Goal: Task Accomplishment & Management: Manage account settings

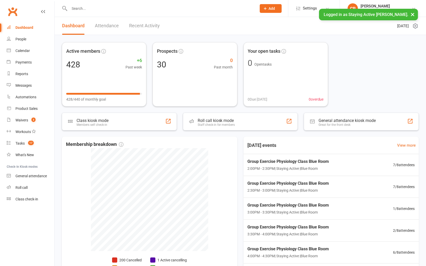
click at [412, 15] on button "×" at bounding box center [412, 14] width 9 height 11
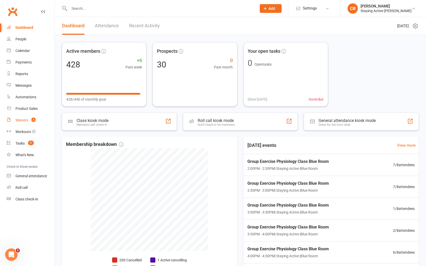
click at [27, 115] on link "Waivers 3" at bounding box center [31, 121] width 48 height 12
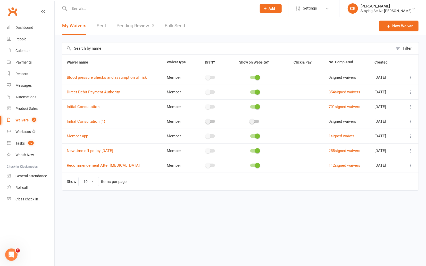
click at [141, 29] on link "Pending Review 3" at bounding box center [135, 26] width 38 height 18
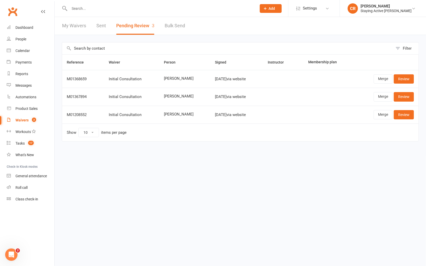
click at [133, 7] on input "text" at bounding box center [160, 8] width 185 height 7
click at [378, 7] on div "[PERSON_NAME]" at bounding box center [386, 6] width 51 height 5
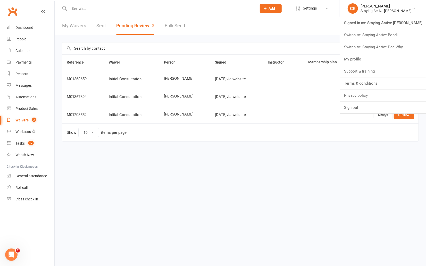
click at [200, 4] on div at bounding box center [157, 8] width 191 height 17
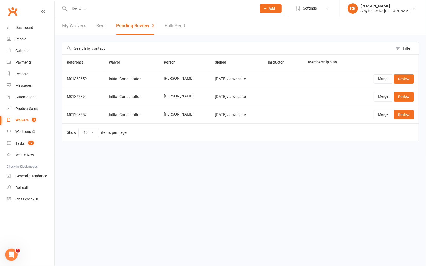
click at [200, 9] on input "text" at bounding box center [160, 8] width 185 height 7
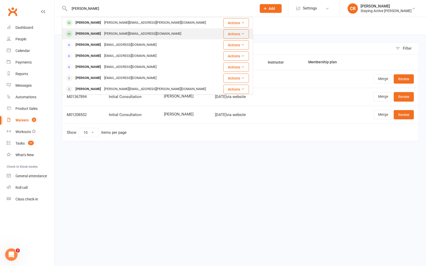
type input "[PERSON_NAME]"
click at [136, 29] on div "[PERSON_NAME] [EMAIL_ADDRESS][DOMAIN_NAME]" at bounding box center [141, 34] width 158 height 11
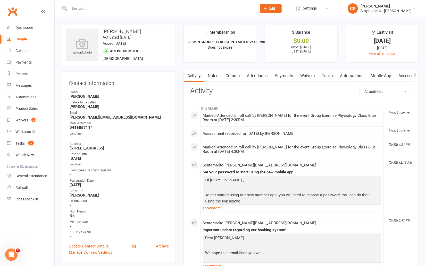
click at [279, 74] on link "Payments" at bounding box center [284, 76] width 26 height 12
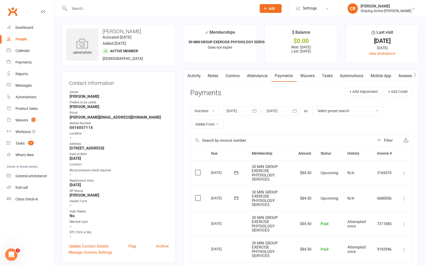
click at [263, 77] on link "Attendance" at bounding box center [258, 76] width 28 height 12
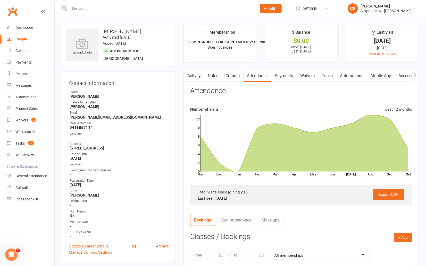
click at [362, 76] on link "Automations" at bounding box center [352, 76] width 31 height 12
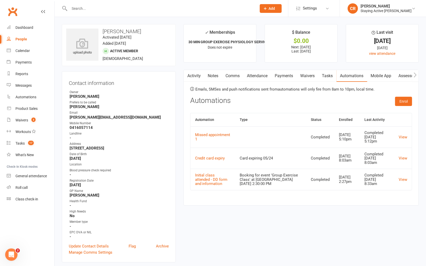
click at [401, 75] on link "Assessments" at bounding box center [410, 76] width 31 height 12
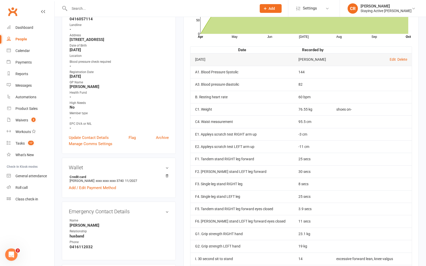
scroll to position [145, 0]
